Goal: Find specific page/section: Find specific page/section

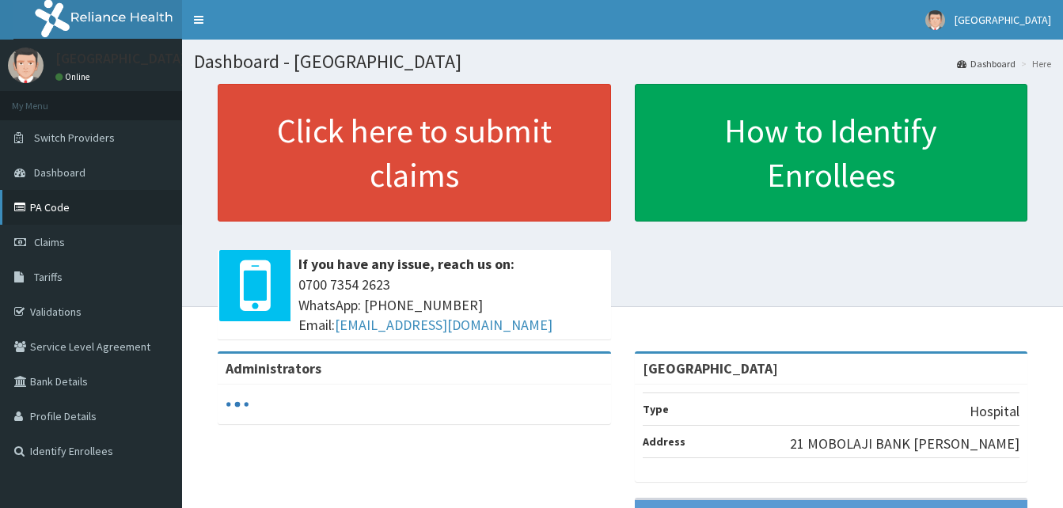
click at [63, 211] on link "PA Code" at bounding box center [91, 207] width 182 height 35
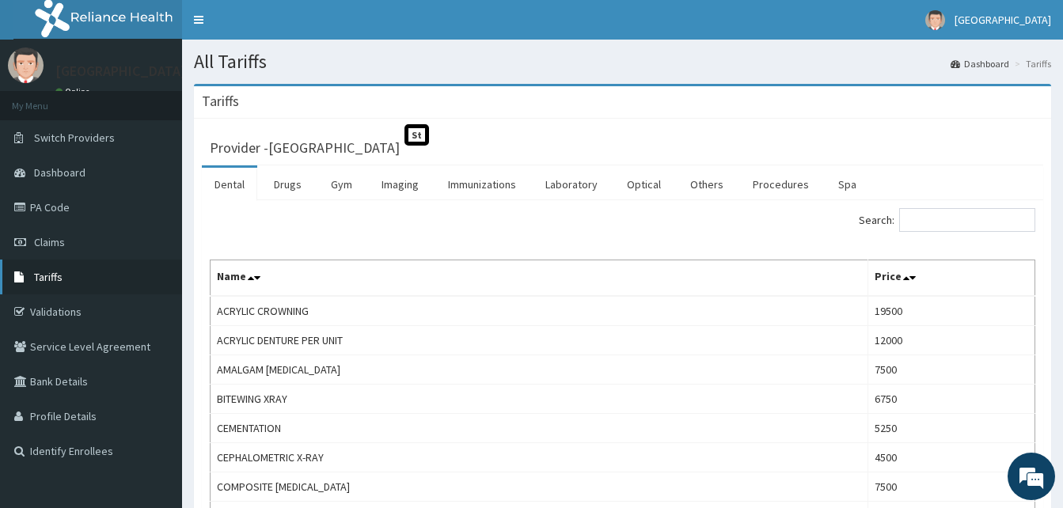
click at [71, 280] on link "Tariffs" at bounding box center [91, 277] width 182 height 35
click at [765, 185] on link "Procedures" at bounding box center [781, 184] width 82 height 33
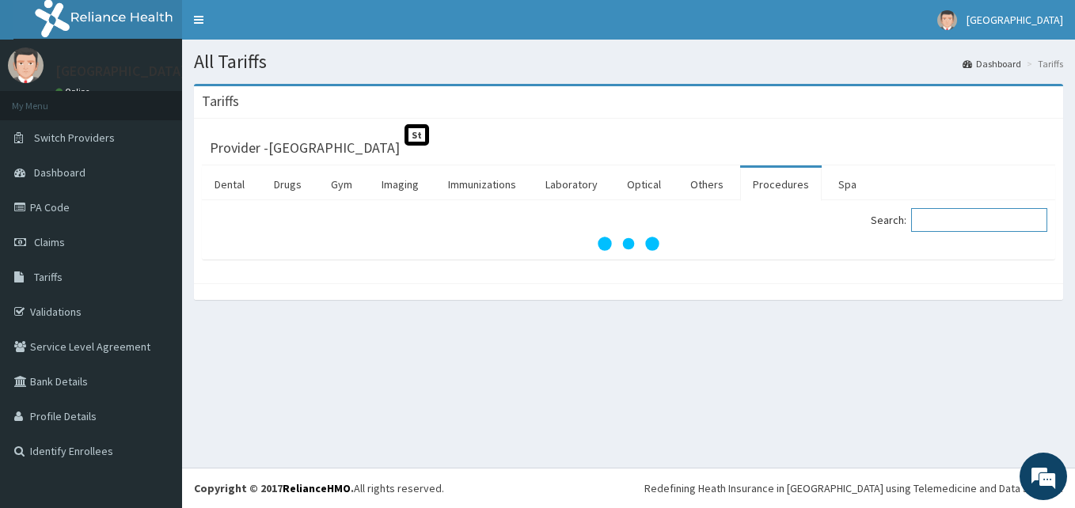
click at [972, 216] on input "Search:" at bounding box center [979, 220] width 136 height 24
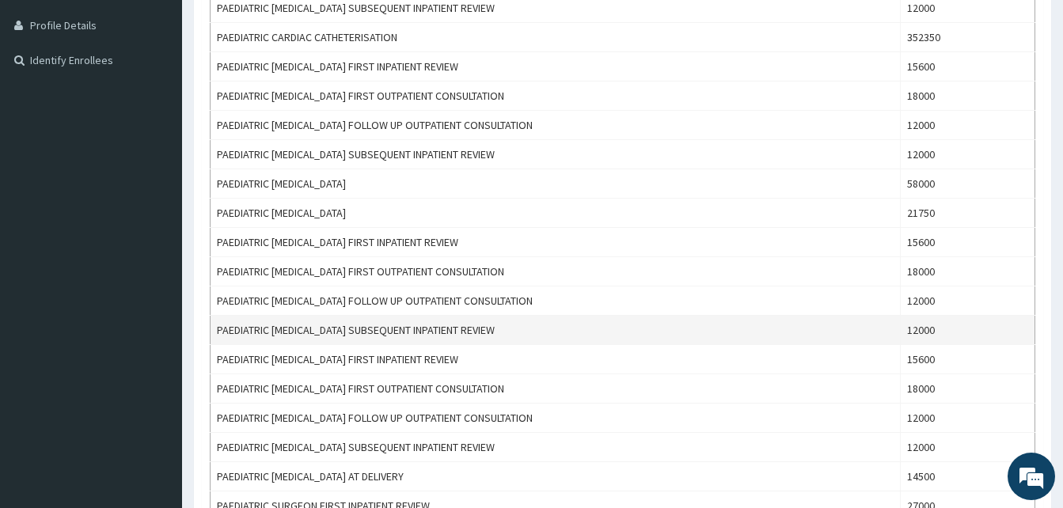
scroll to position [396, 0]
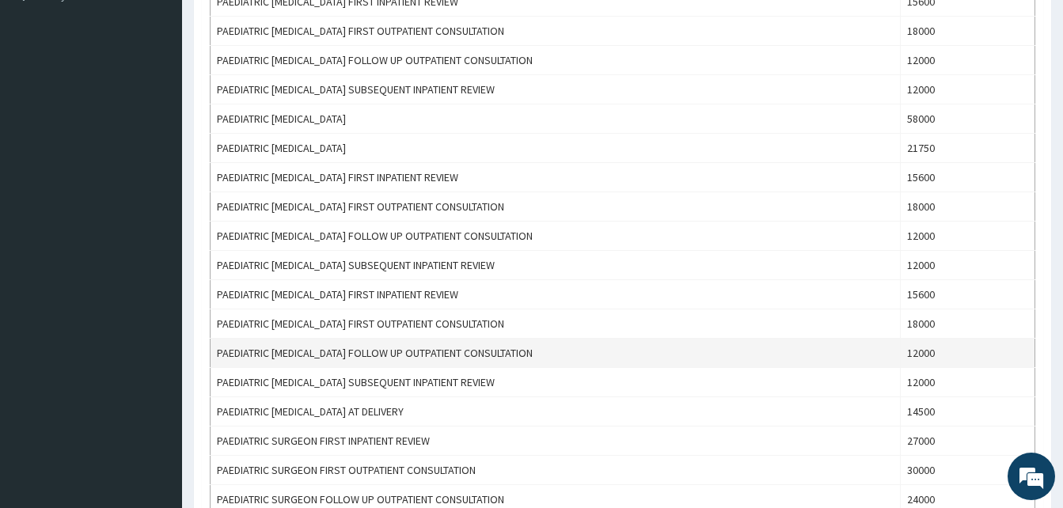
type input "paediatric"
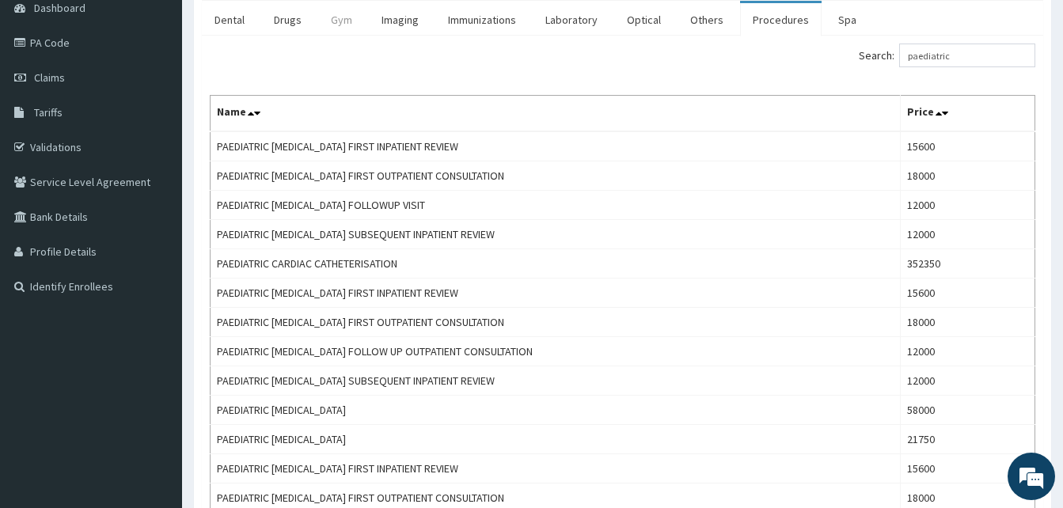
scroll to position [0, 0]
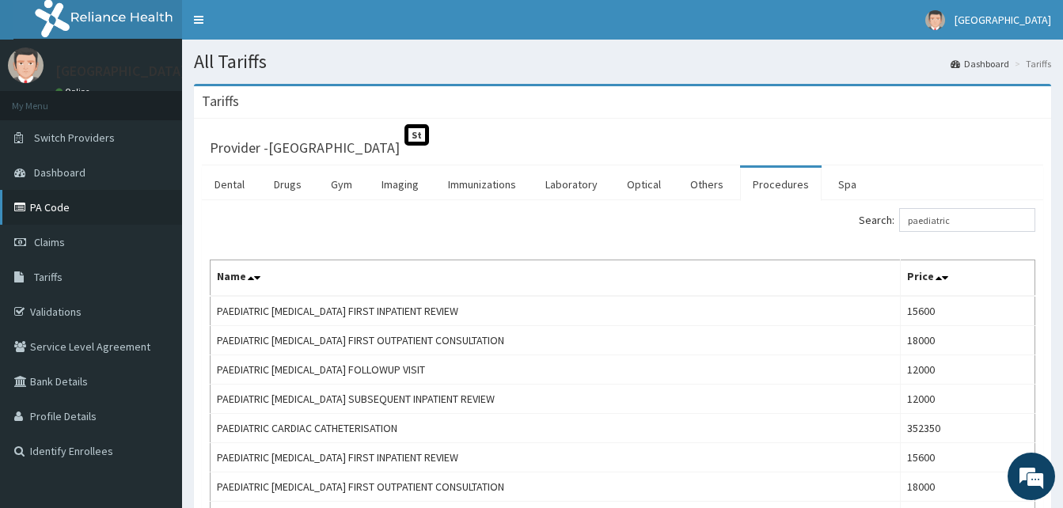
click at [67, 205] on link "PA Code" at bounding box center [91, 207] width 182 height 35
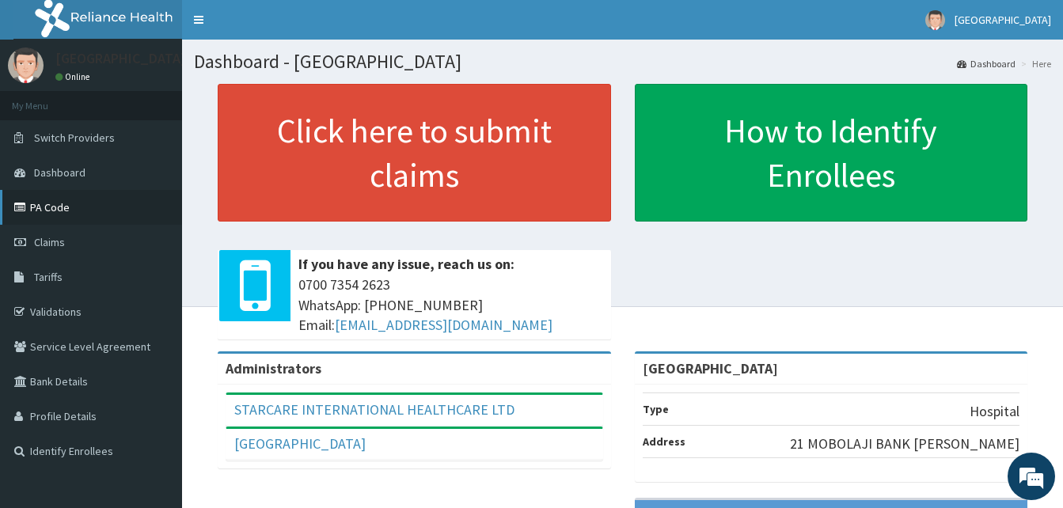
click at [47, 211] on link "PA Code" at bounding box center [91, 207] width 182 height 35
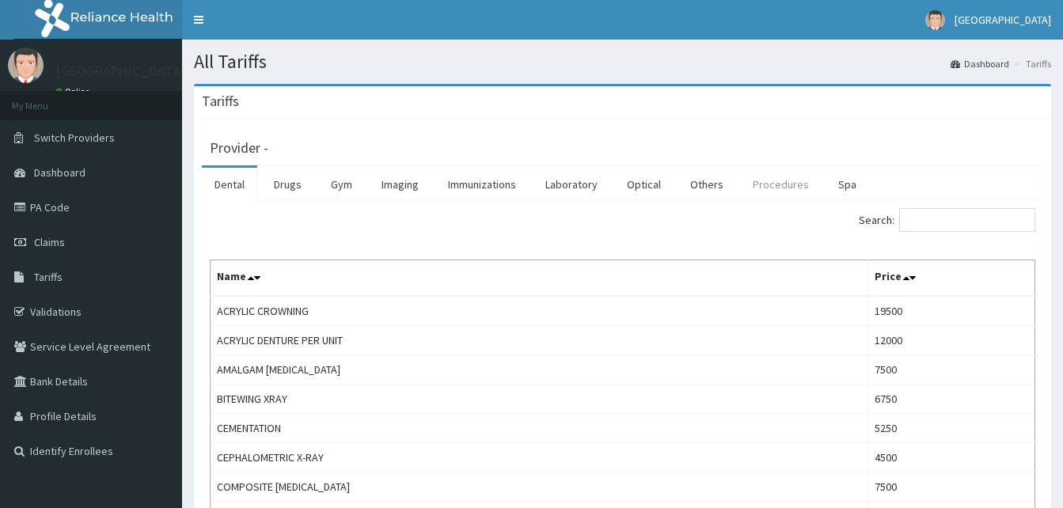
click at [774, 188] on link "Procedures" at bounding box center [781, 184] width 82 height 33
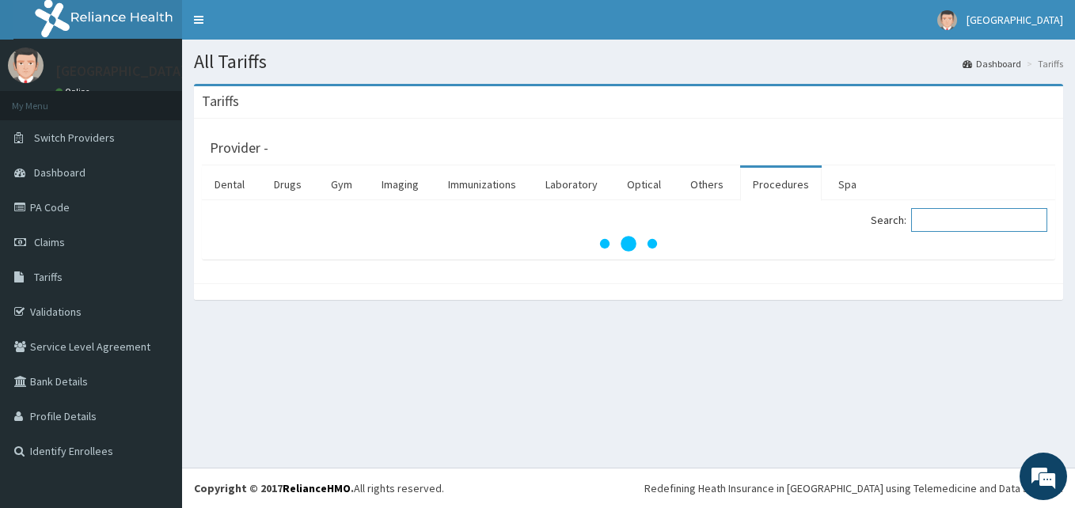
click at [977, 221] on input "Search:" at bounding box center [979, 220] width 136 height 24
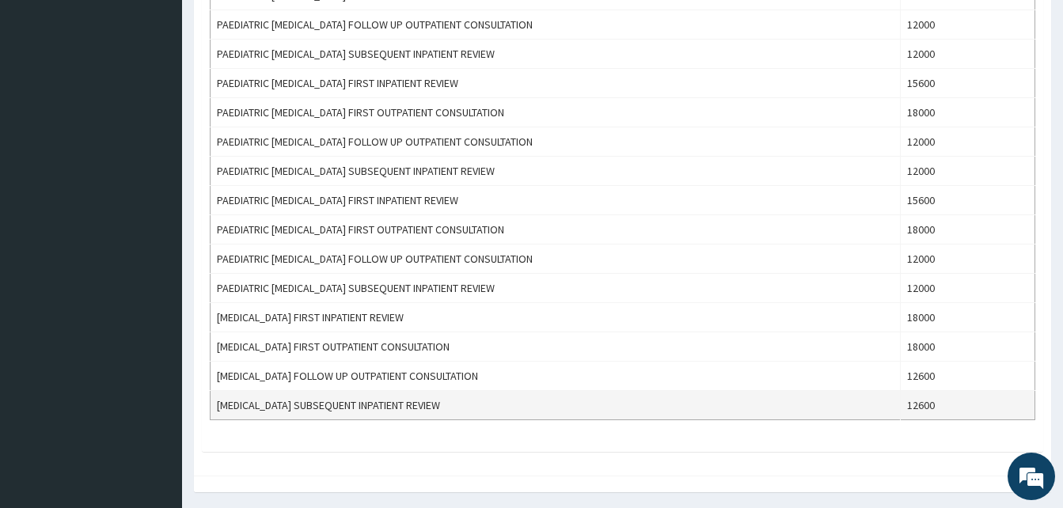
scroll to position [436, 0]
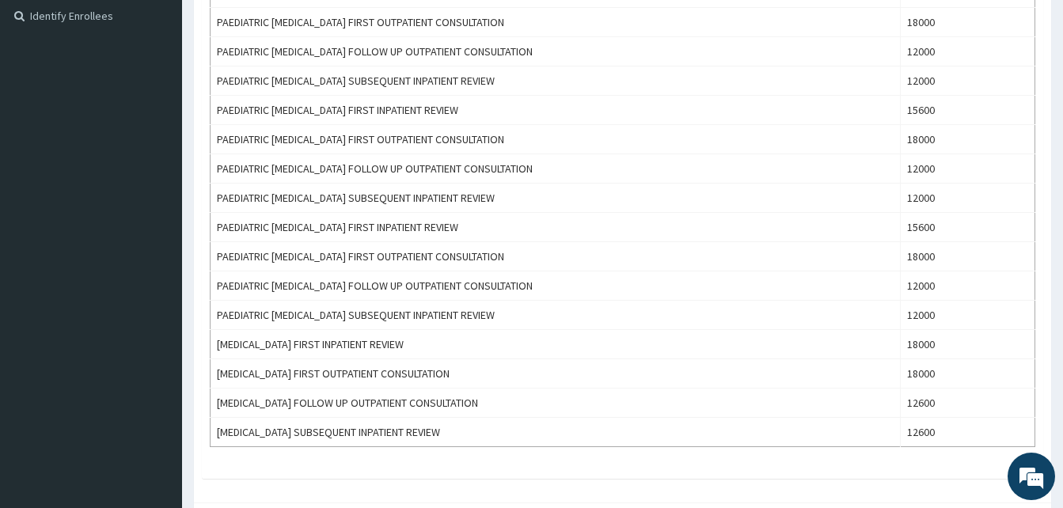
type input "[MEDICAL_DATA]"
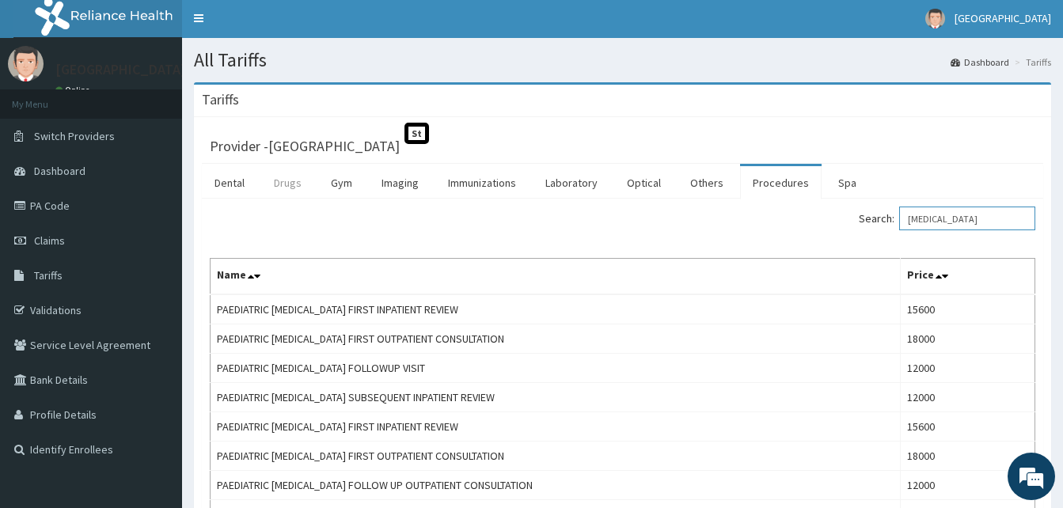
scroll to position [0, 0]
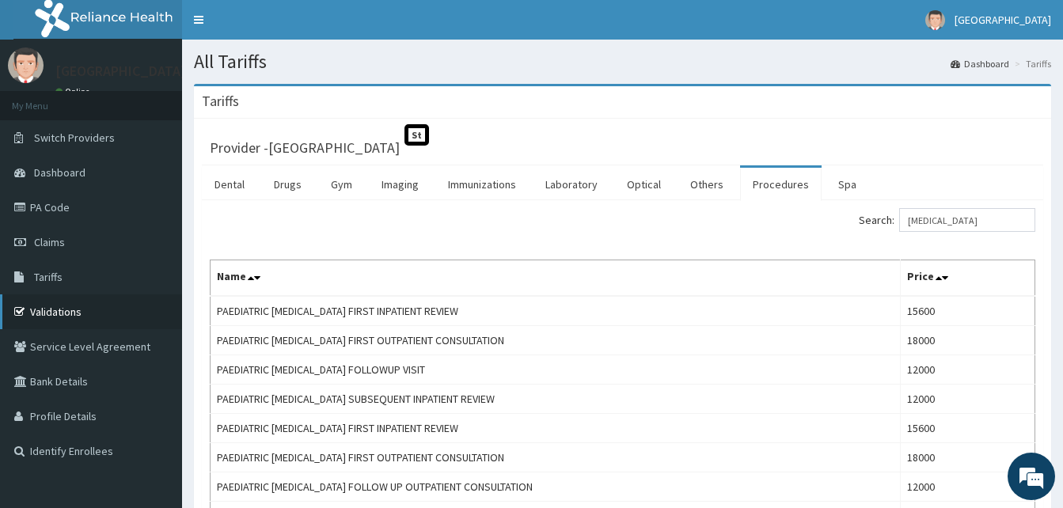
click at [48, 308] on link "Validations" at bounding box center [91, 312] width 182 height 35
